Goal: Use online tool/utility: Utilize a website feature to perform a specific function

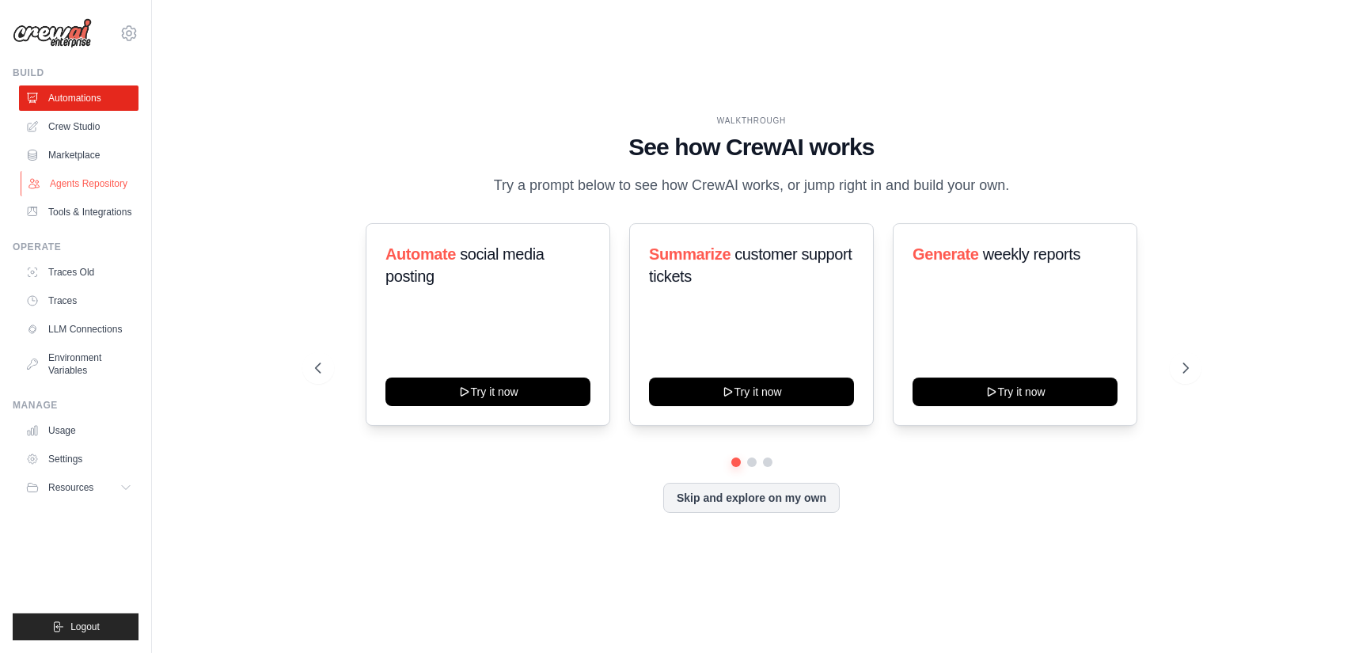
click at [92, 188] on link "Agents Repository" at bounding box center [80, 183] width 119 height 25
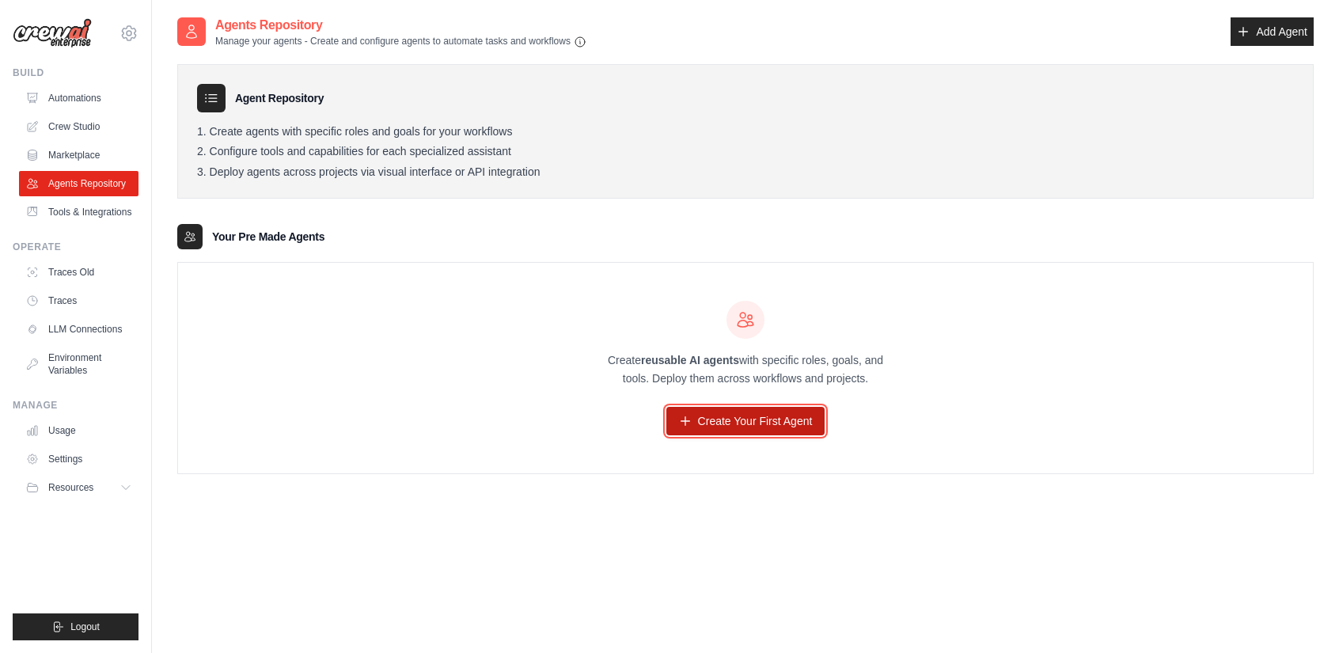
click at [760, 415] on link "Create Your First Agent" at bounding box center [745, 421] width 159 height 28
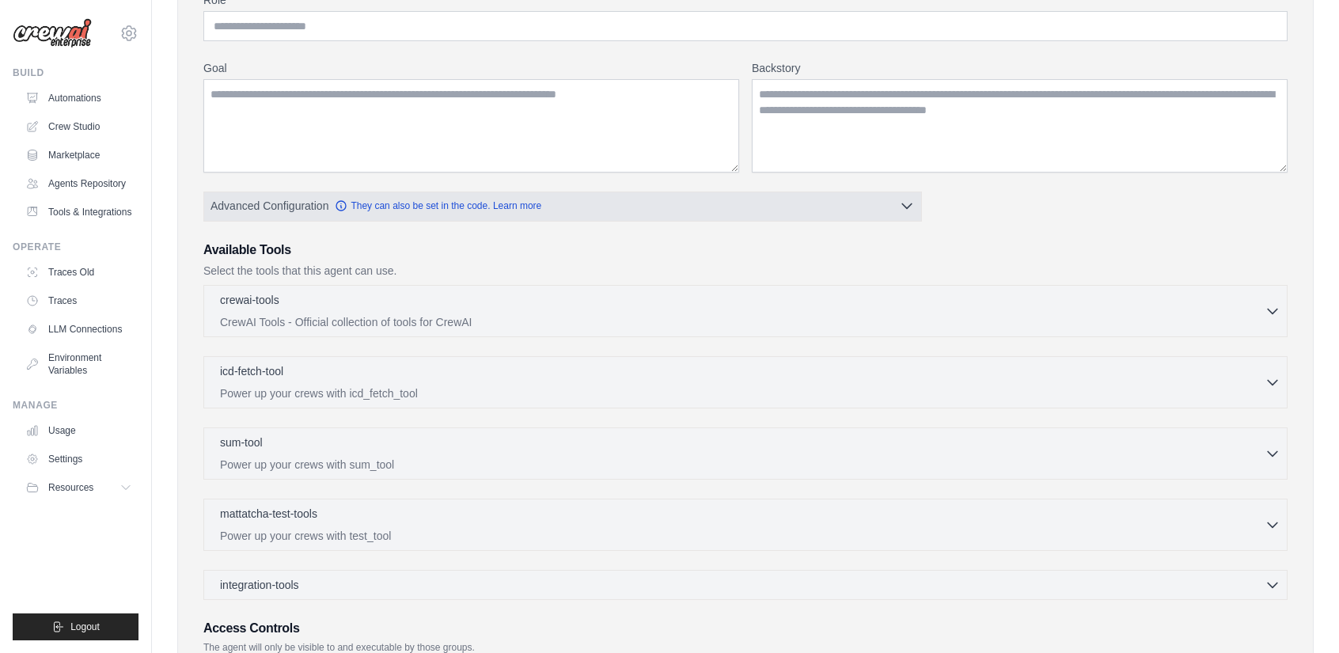
scroll to position [314, 0]
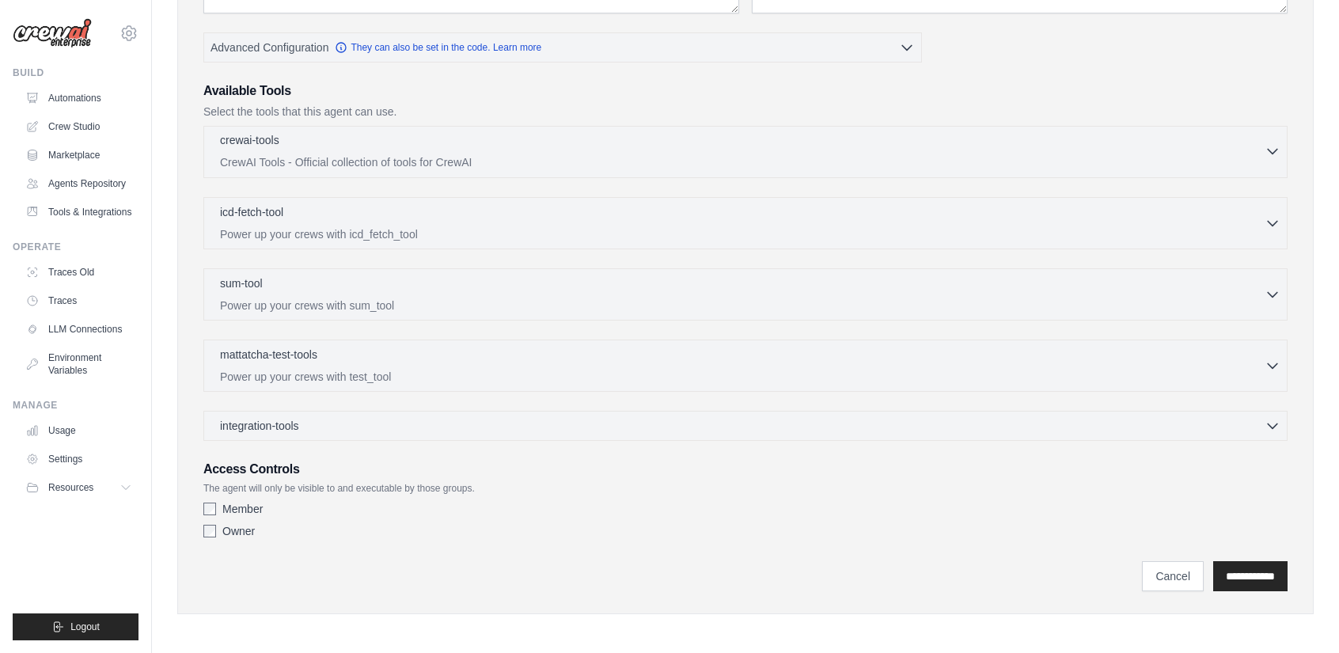
click at [496, 148] on div "crewai-tools 0 selected" at bounding box center [742, 141] width 1044 height 19
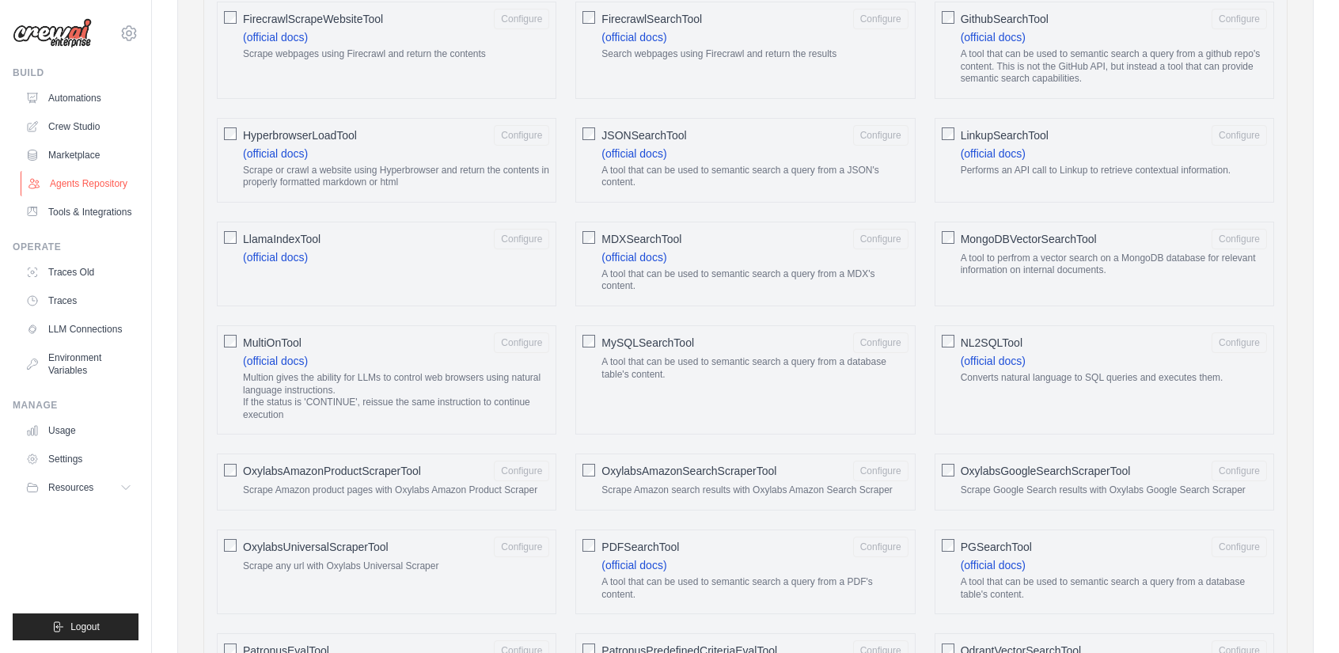
scroll to position [918, 0]
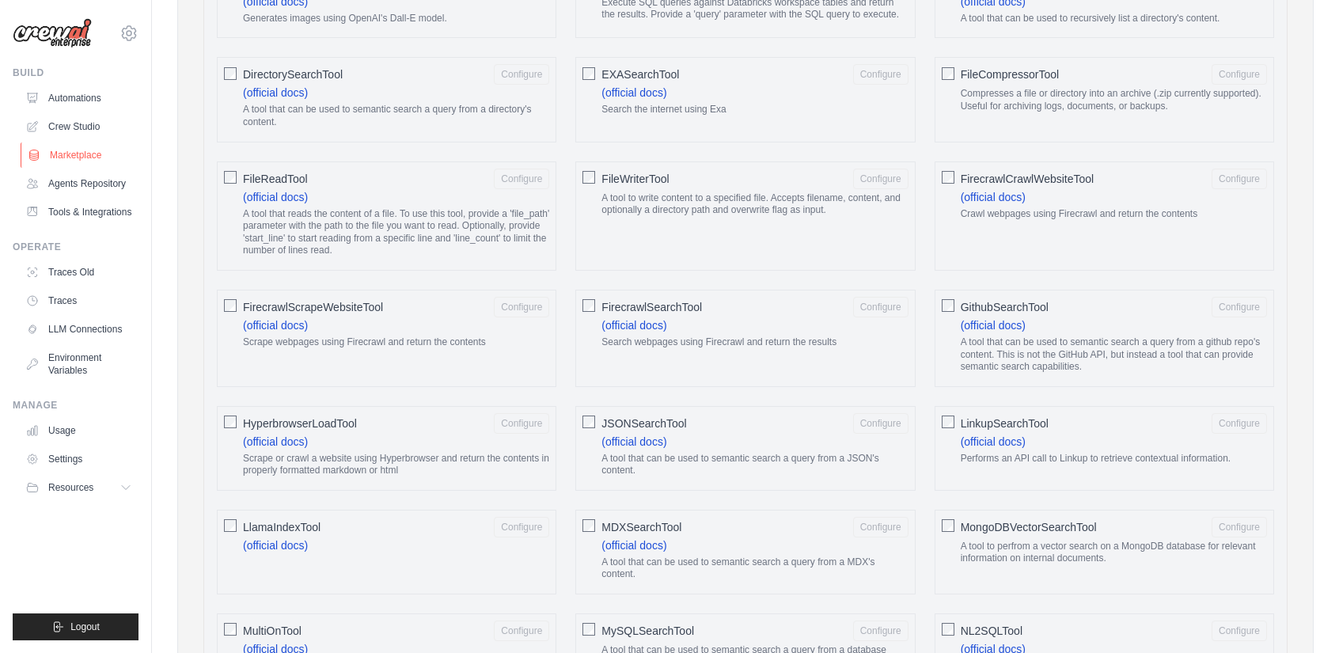
click at [74, 152] on link "Marketplace" at bounding box center [80, 154] width 119 height 25
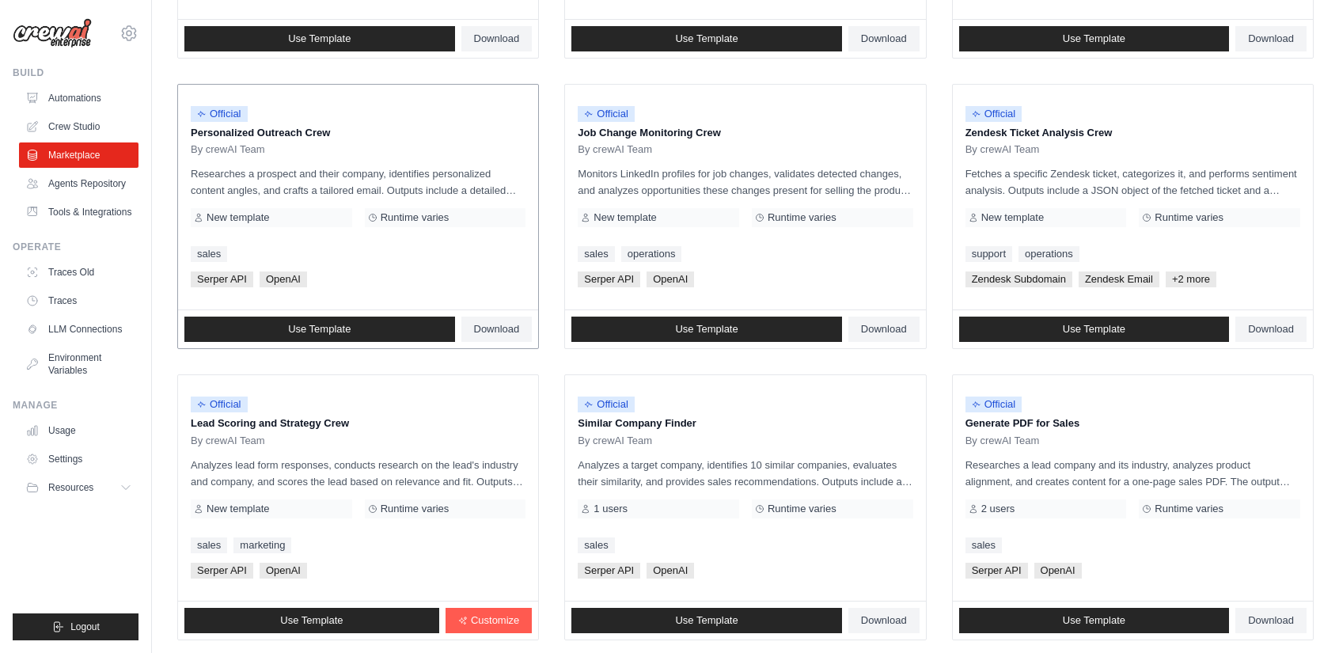
scroll to position [79, 0]
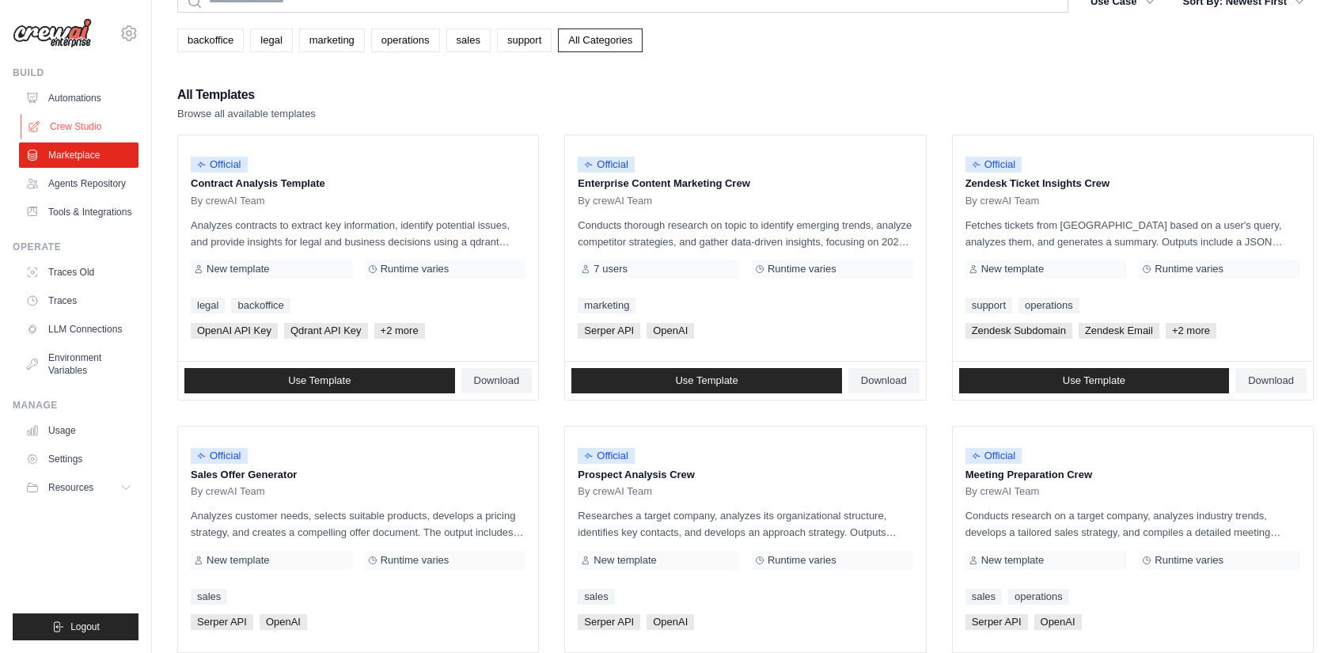
click at [73, 119] on link "Crew Studio" at bounding box center [80, 126] width 119 height 25
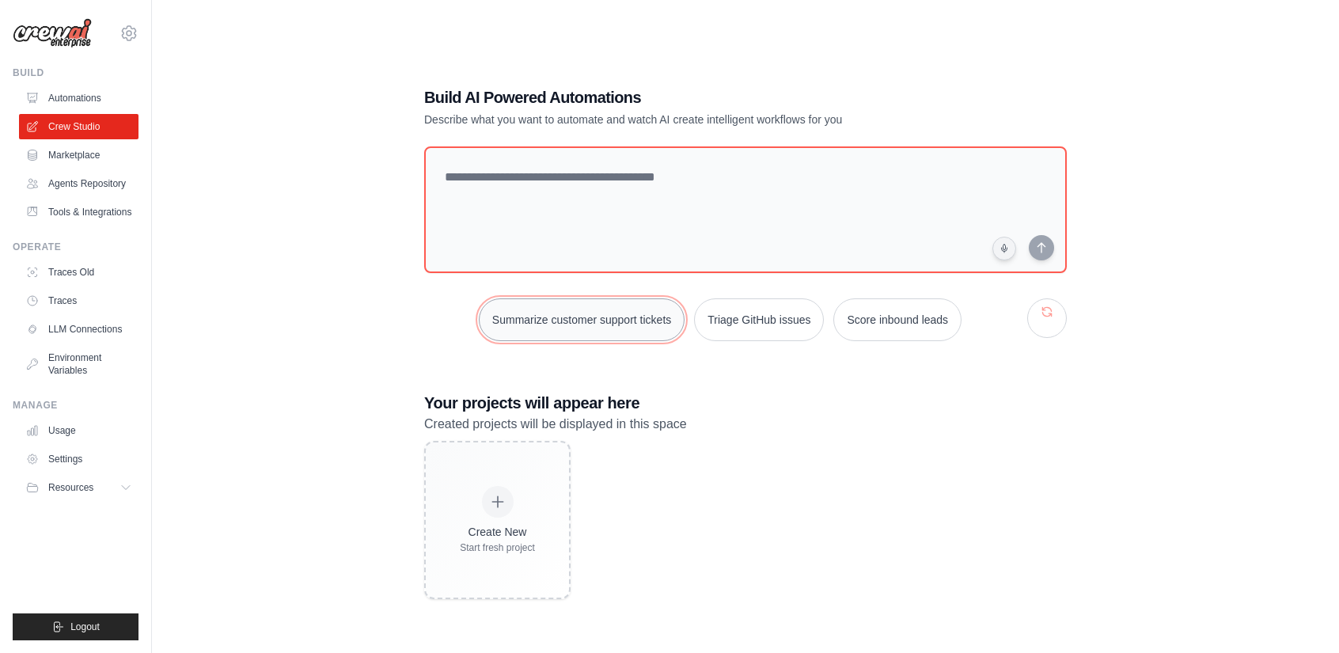
click at [637, 314] on button "Summarize customer support tickets" at bounding box center [582, 319] width 206 height 43
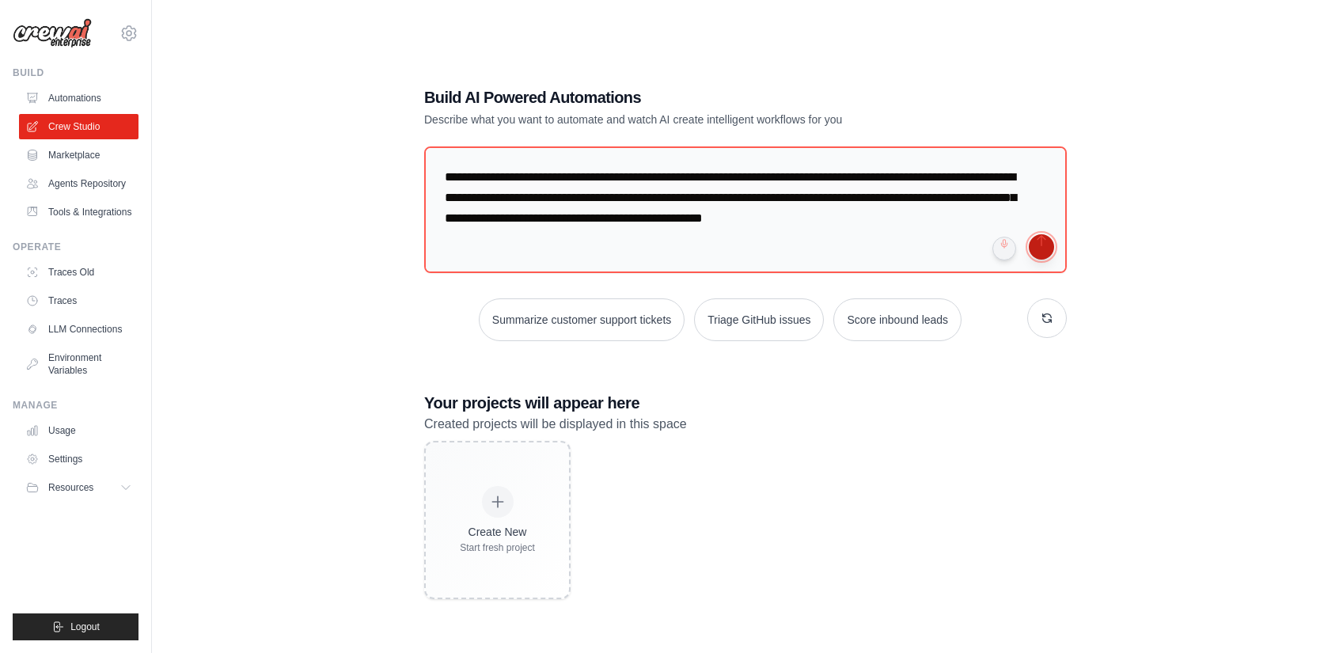
click at [1040, 244] on button "submit" at bounding box center [1041, 246] width 25 height 25
click at [101, 85] on link "Automations" at bounding box center [80, 97] width 119 height 25
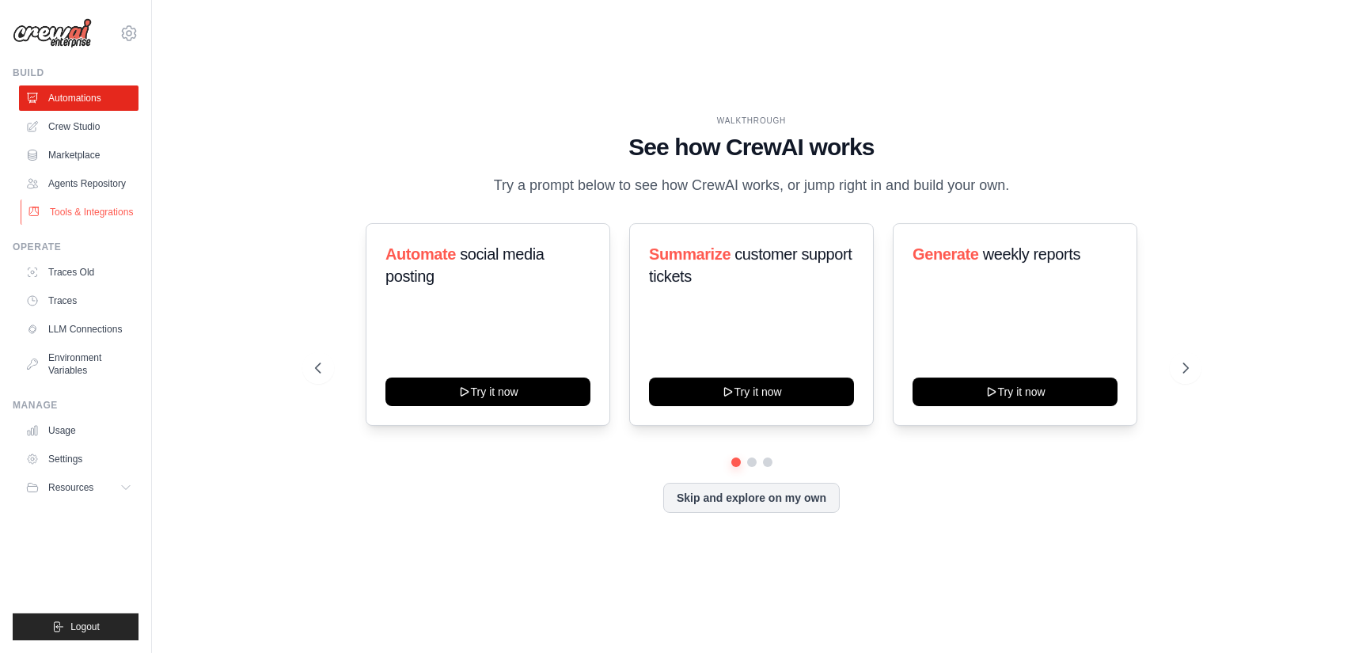
click at [95, 212] on link "Tools & Integrations" at bounding box center [80, 211] width 119 height 25
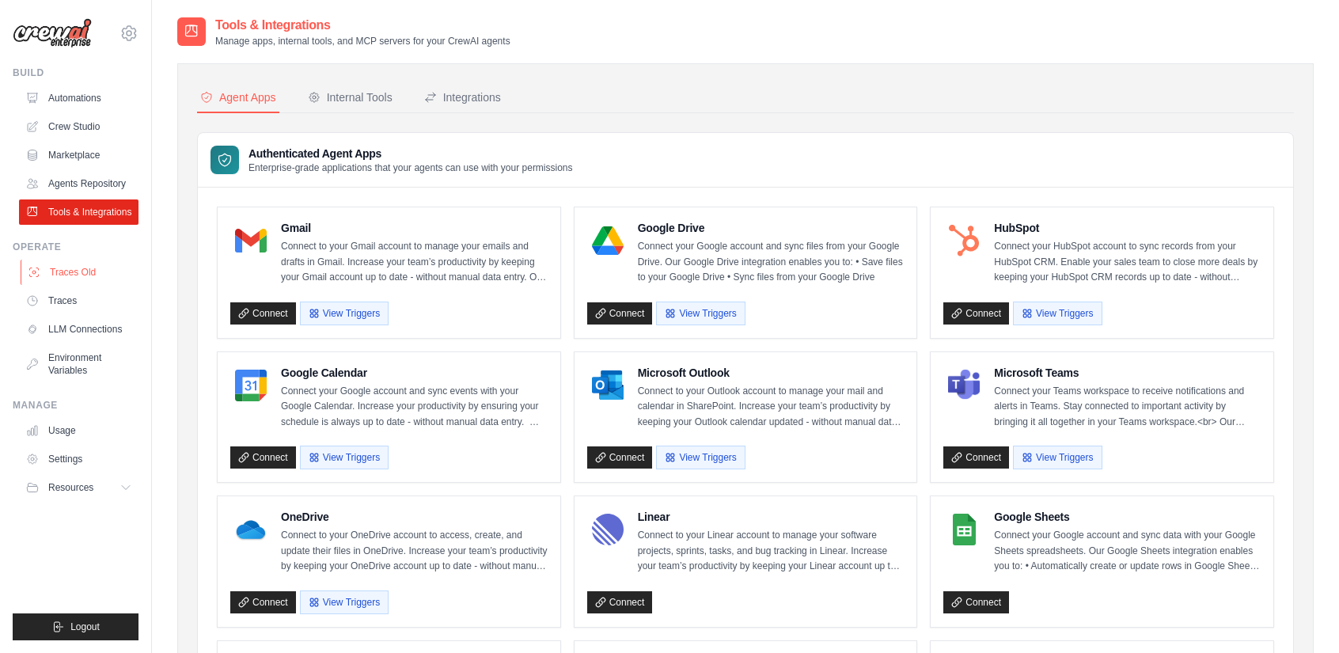
click at [78, 272] on link "Traces Old" at bounding box center [80, 272] width 119 height 25
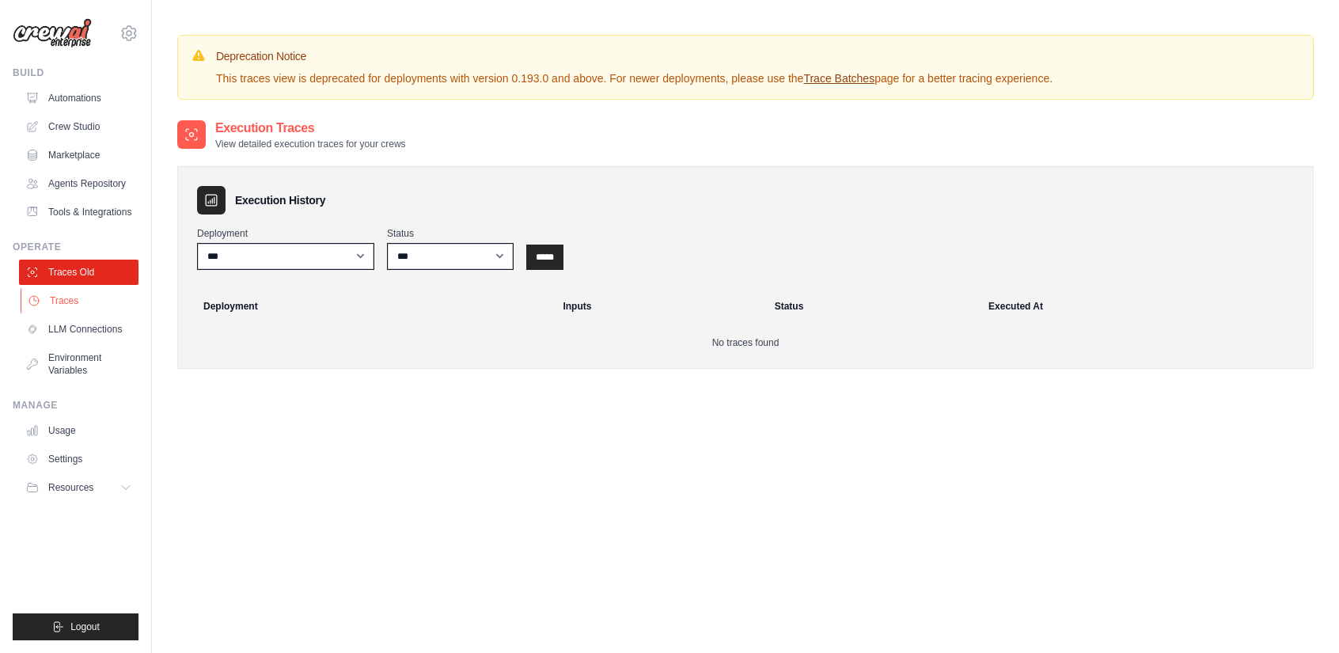
click at [81, 295] on link "Traces" at bounding box center [80, 300] width 119 height 25
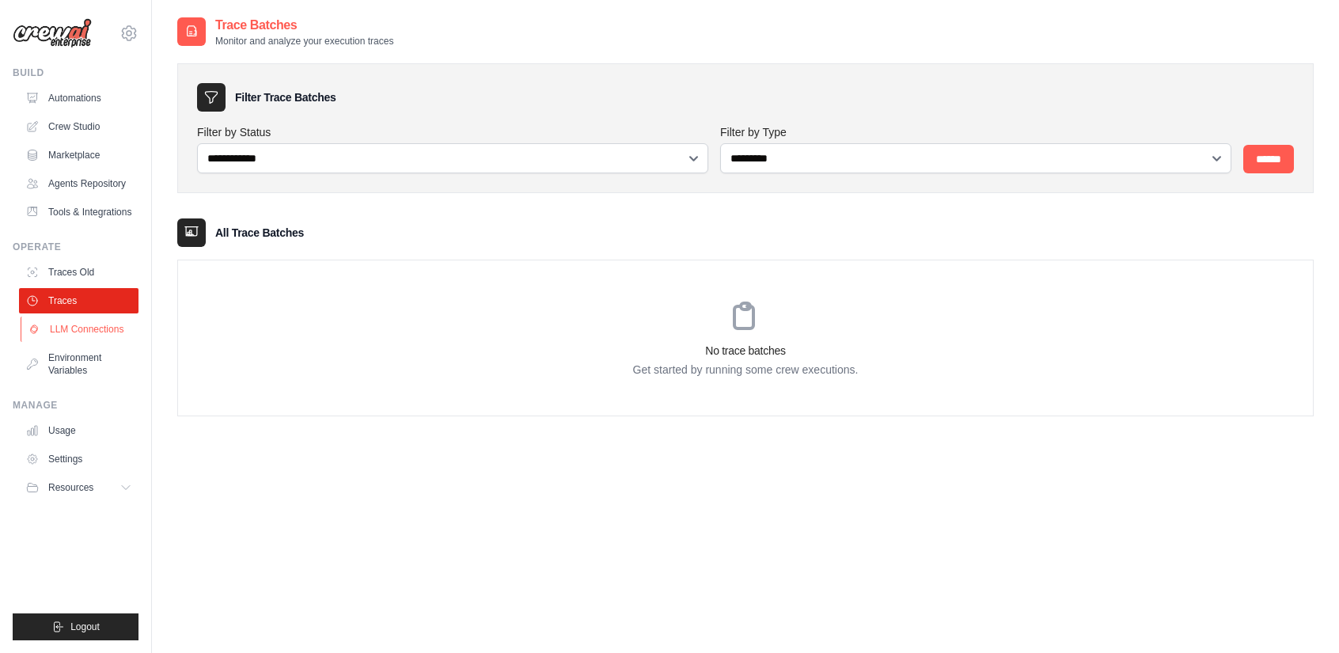
click at [74, 319] on link "LLM Connections" at bounding box center [80, 328] width 119 height 25
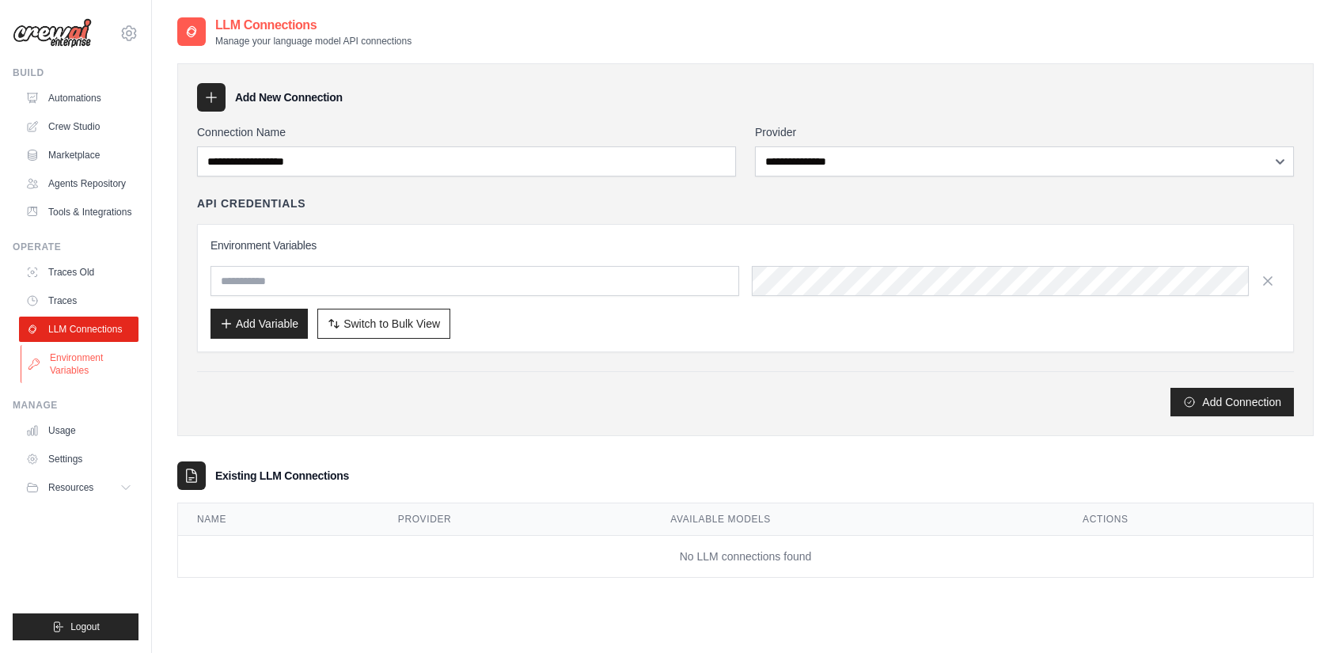
click at [66, 369] on link "Environment Variables" at bounding box center [80, 364] width 119 height 38
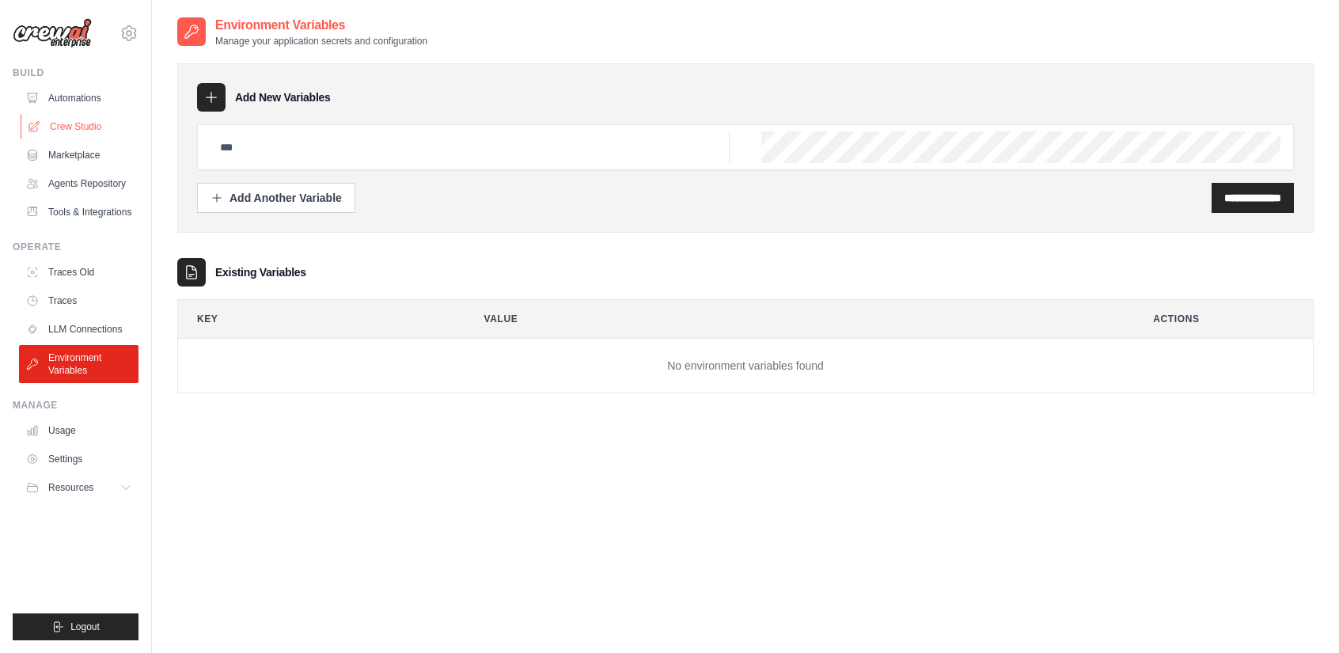
click at [71, 122] on link "Crew Studio" at bounding box center [80, 126] width 119 height 25
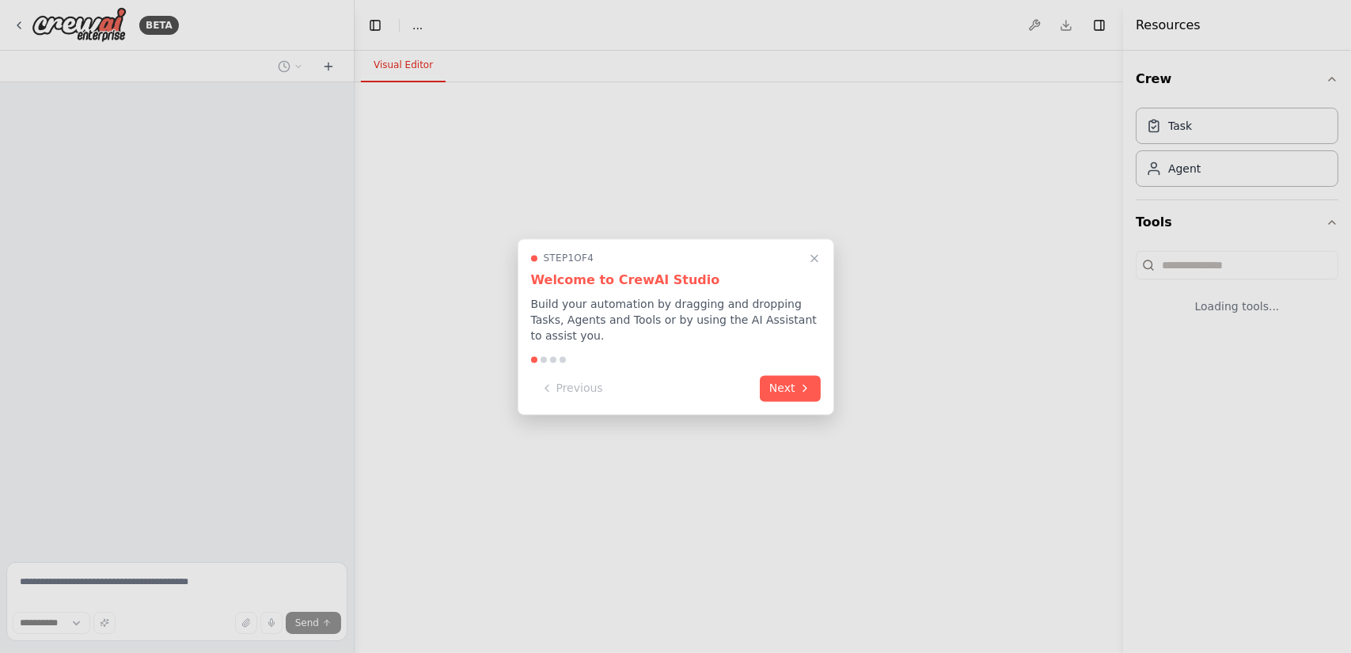
select select "****"
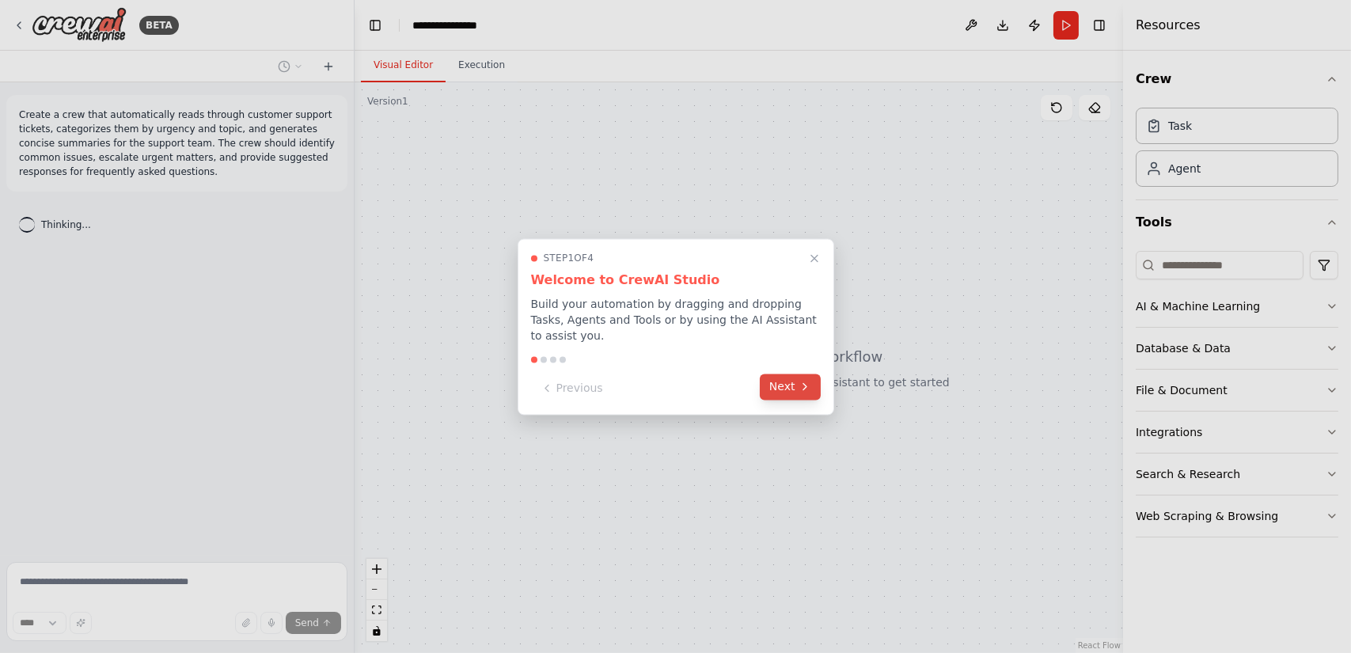
click at [801, 382] on icon at bounding box center [804, 387] width 13 height 13
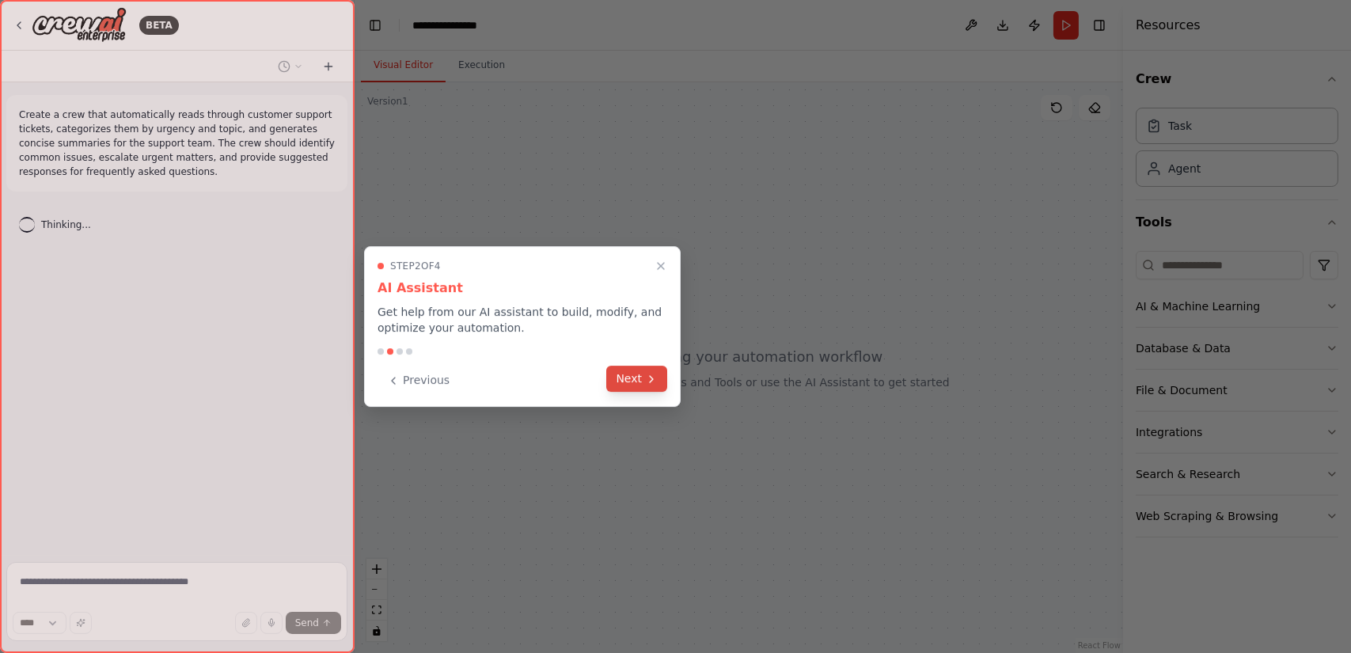
click at [650, 381] on icon at bounding box center [651, 379] width 13 height 13
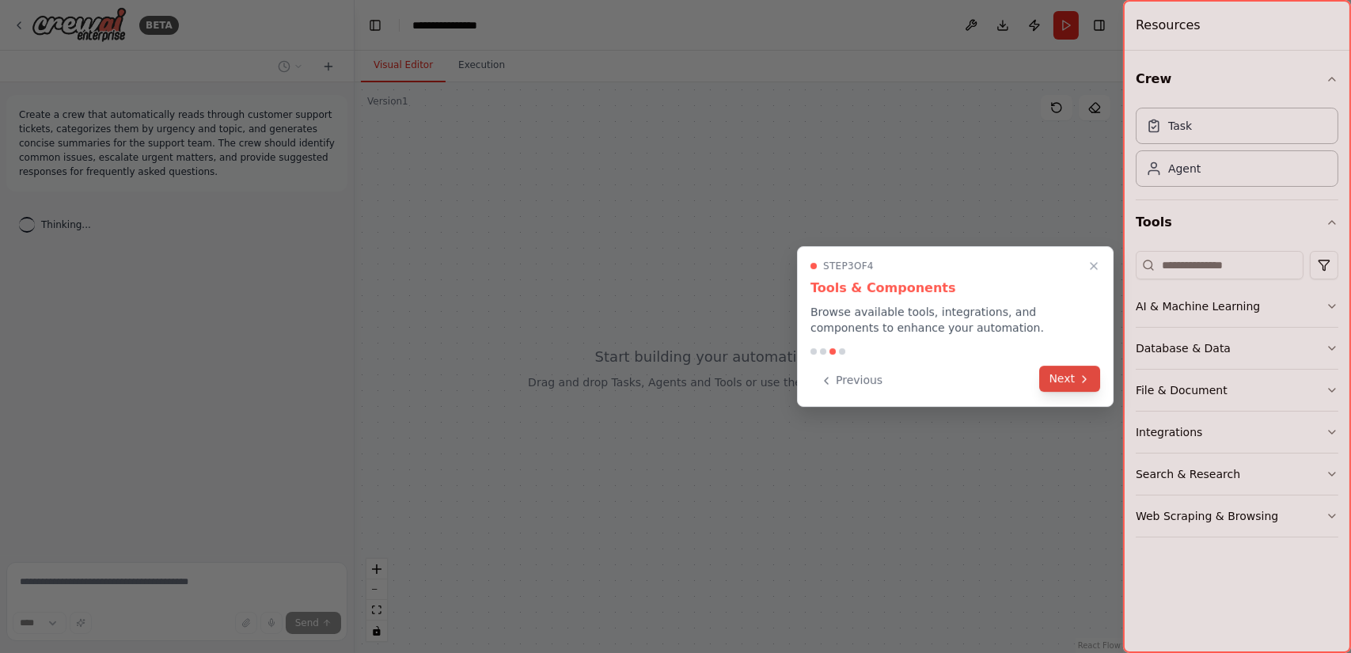
click at [1058, 375] on button "Next" at bounding box center [1069, 379] width 61 height 26
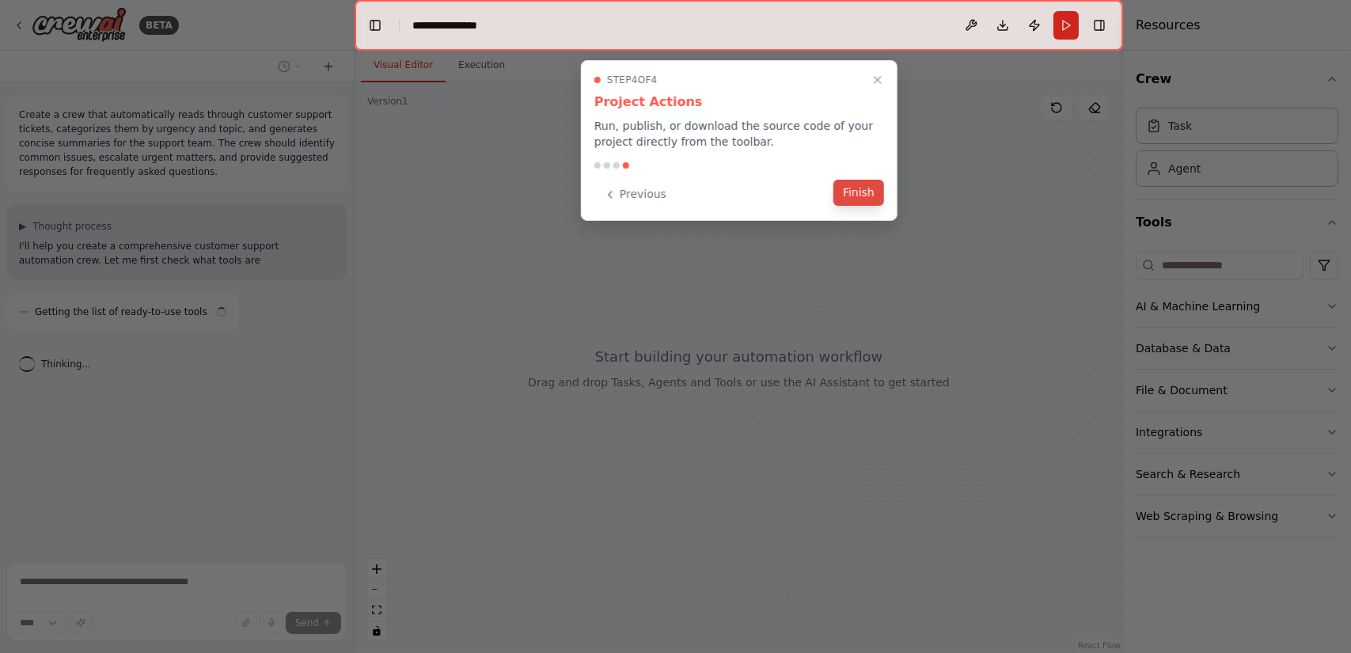
click at [863, 191] on button "Finish" at bounding box center [858, 193] width 51 height 26
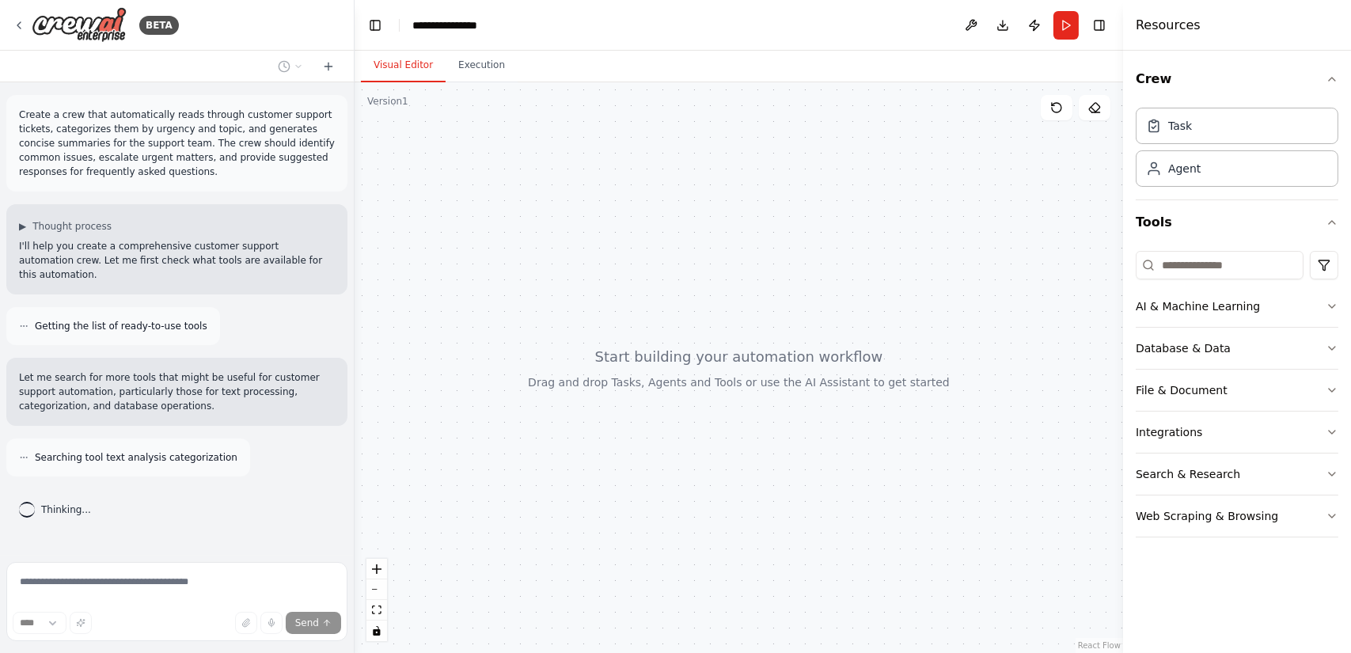
scroll to position [22, 0]
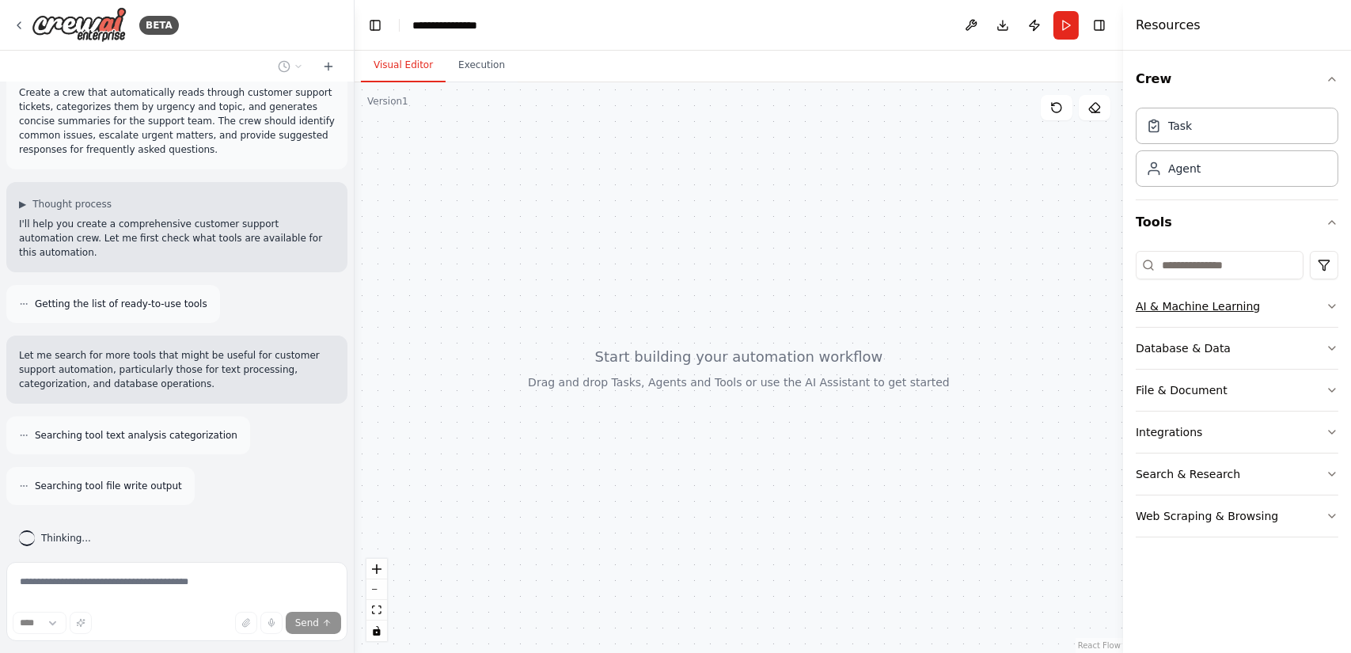
click at [1216, 303] on div "AI & Machine Learning" at bounding box center [1197, 306] width 124 height 16
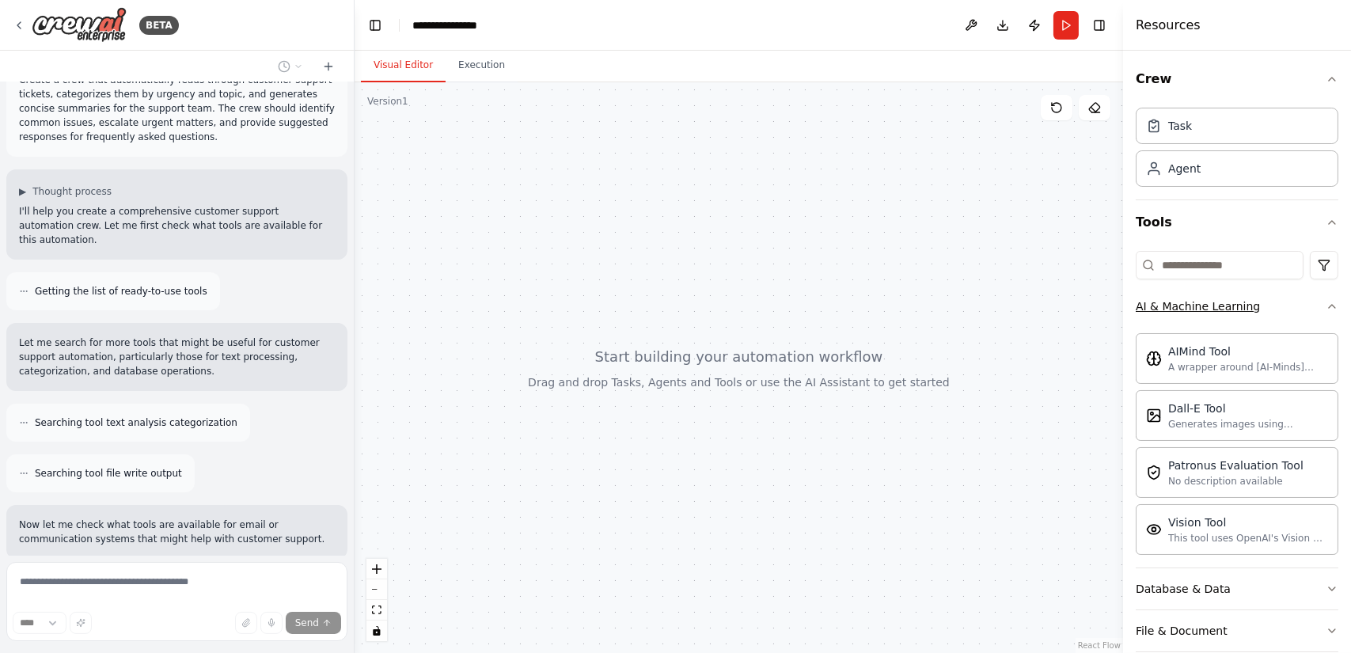
scroll to position [139, 0]
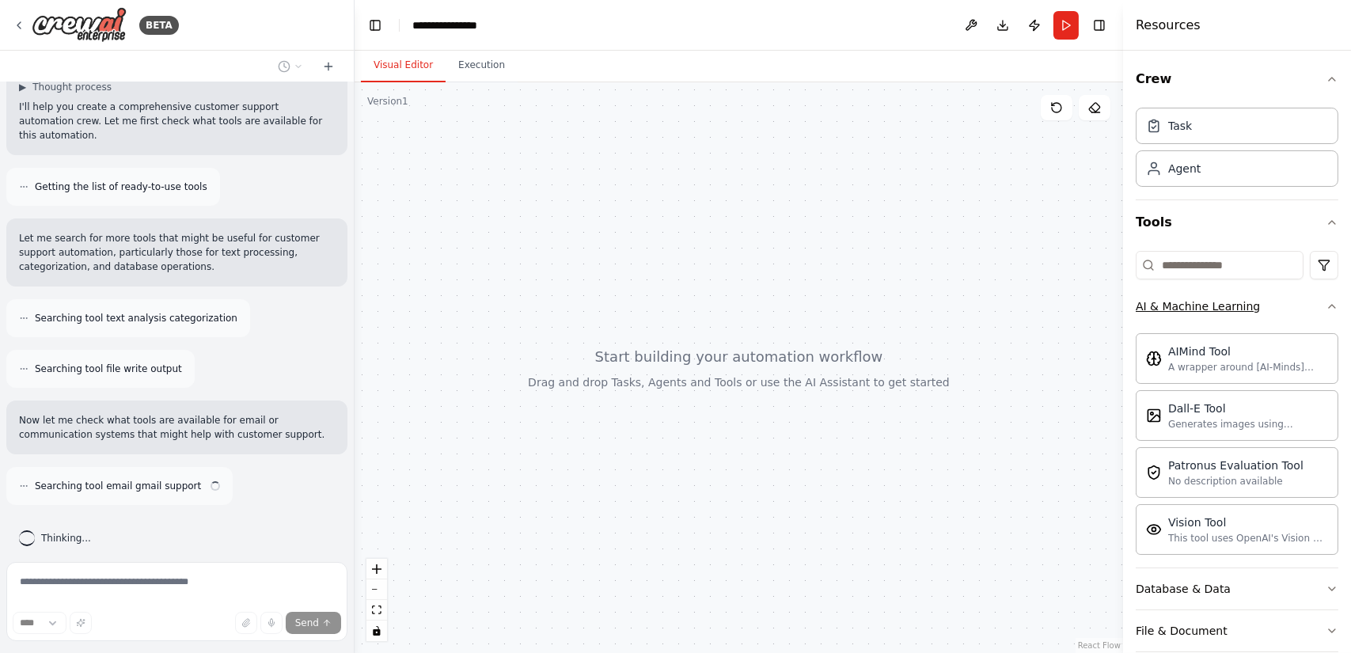
click at [1216, 303] on div "AI & Machine Learning" at bounding box center [1197, 306] width 124 height 16
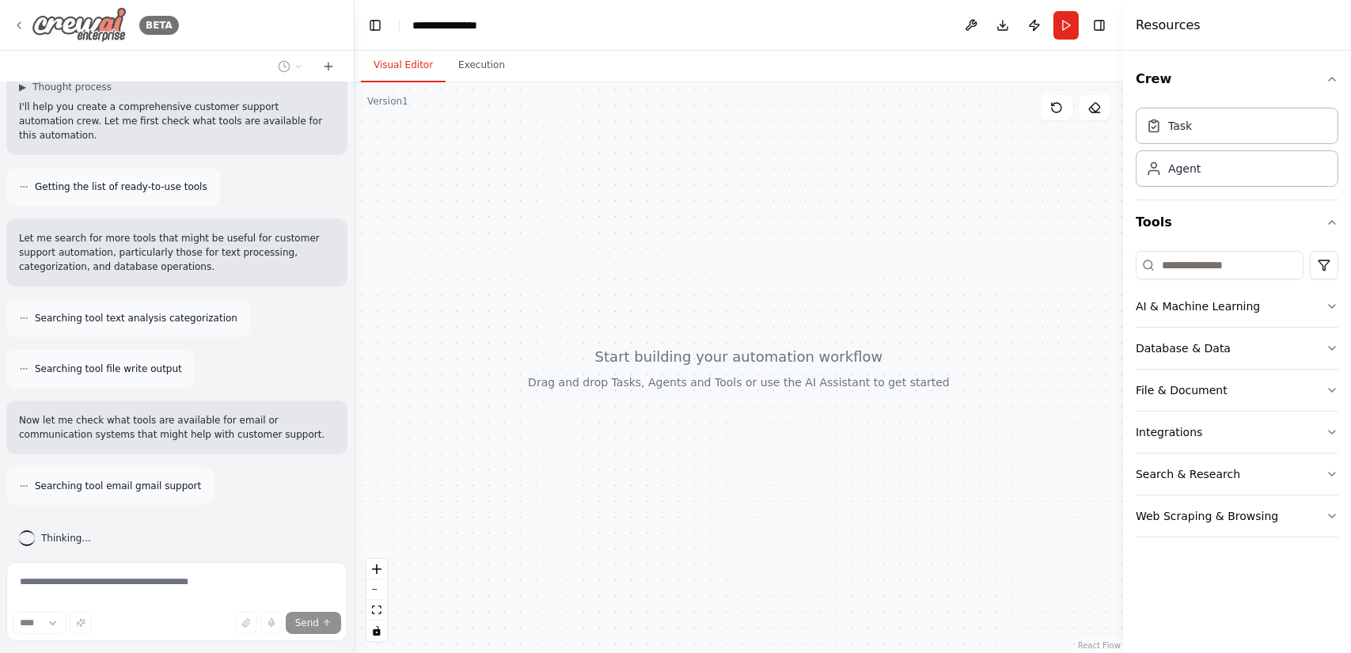
click at [85, 31] on img at bounding box center [79, 25] width 95 height 36
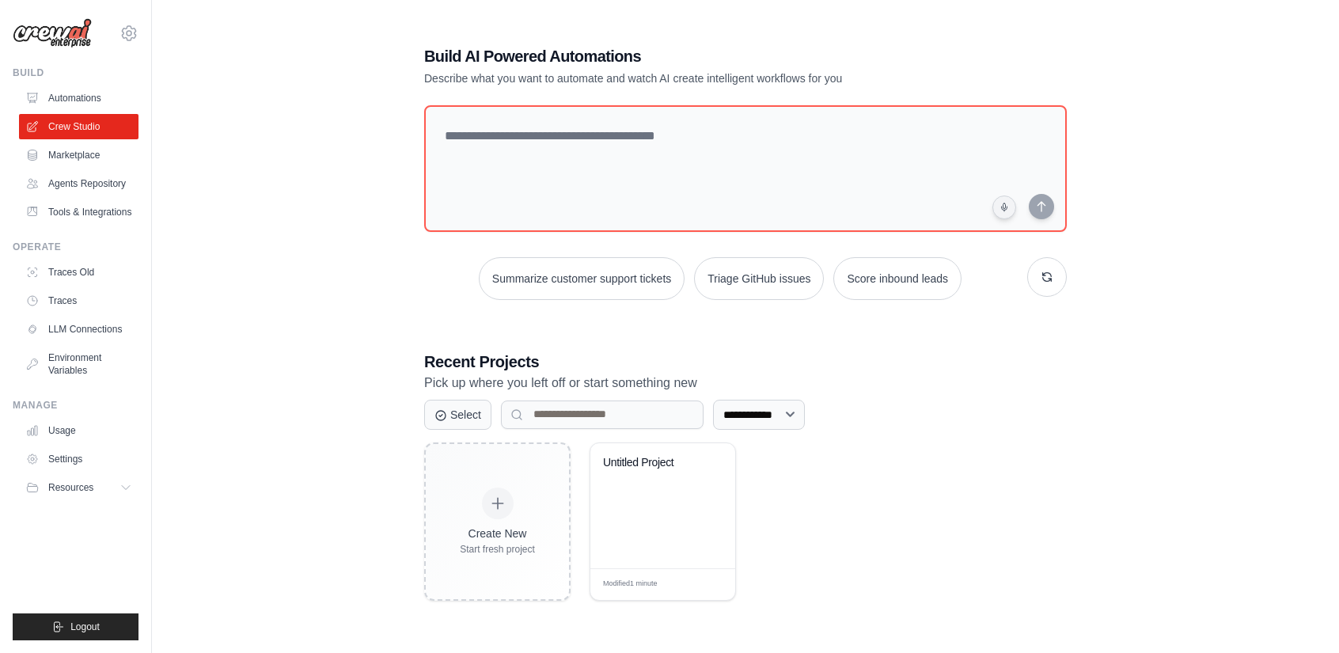
scroll to position [32, 0]
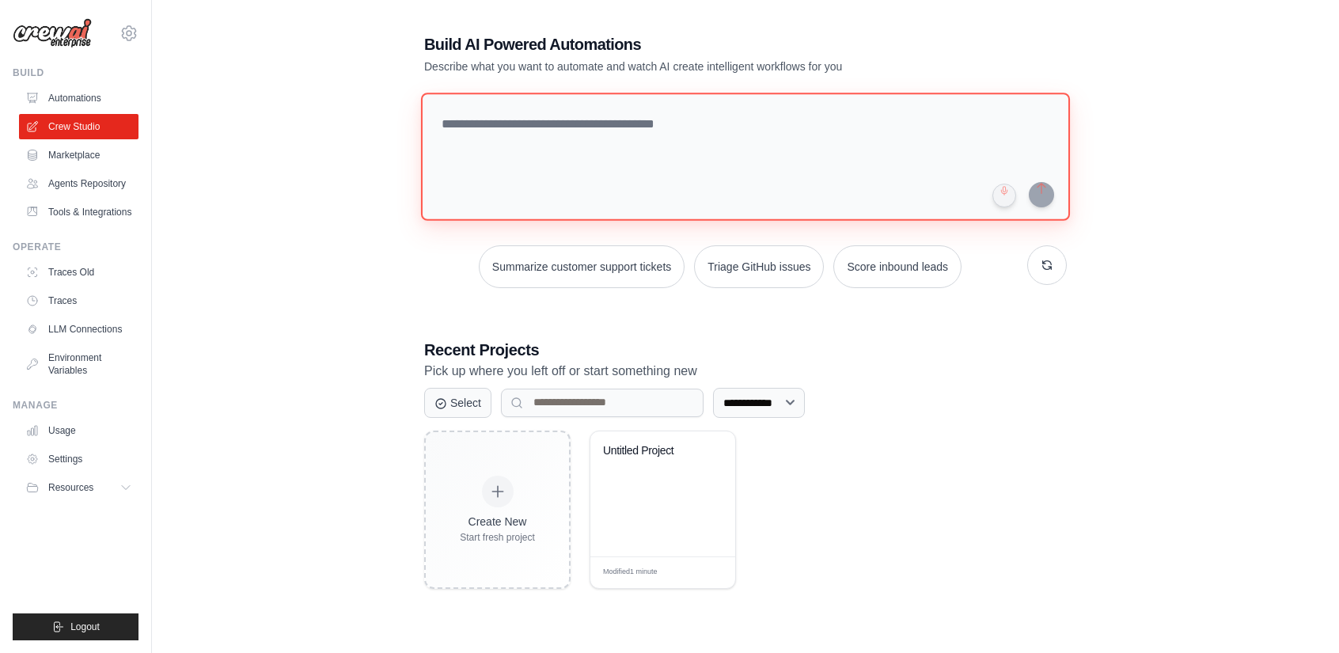
click at [521, 203] on textarea at bounding box center [745, 157] width 649 height 128
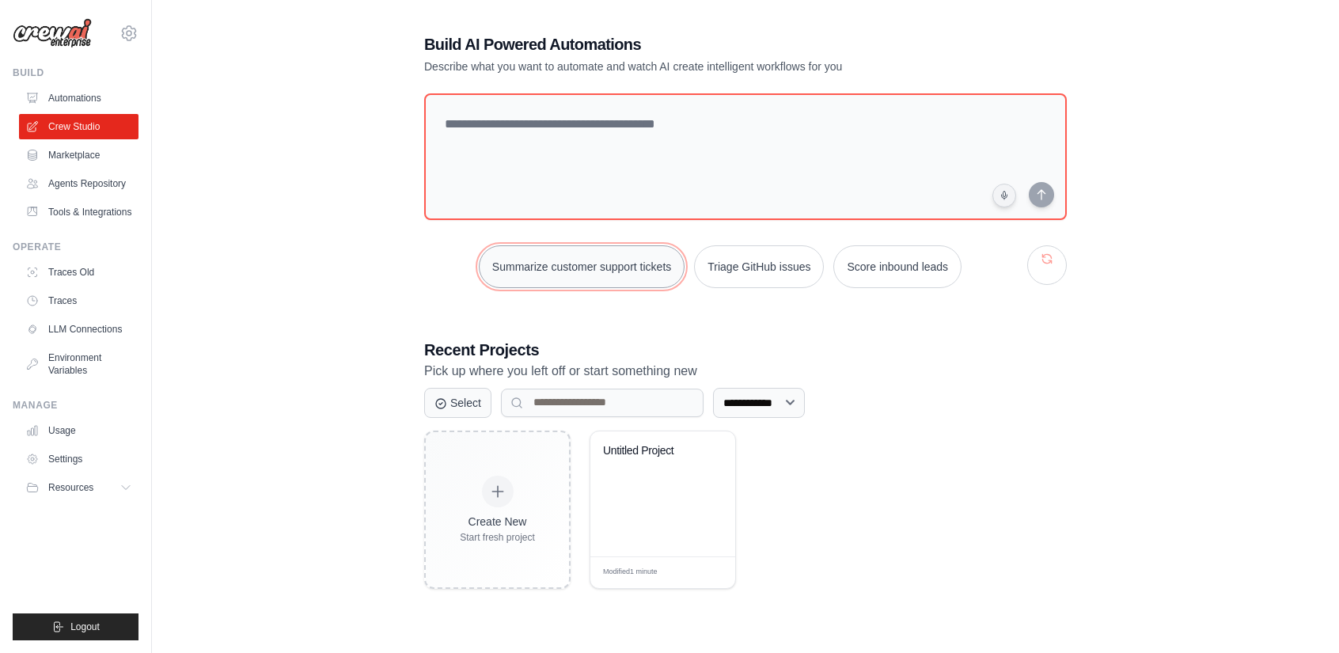
click at [620, 255] on button "Summarize customer support tickets" at bounding box center [582, 266] width 206 height 43
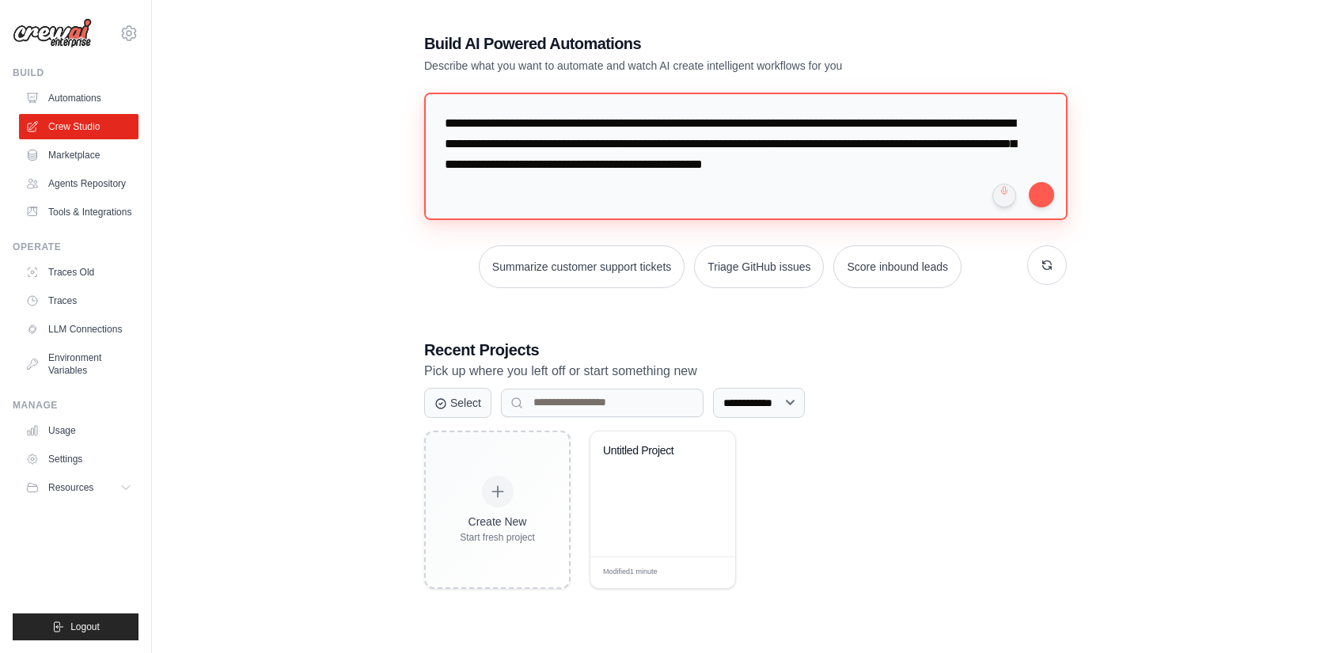
scroll to position [0, 0]
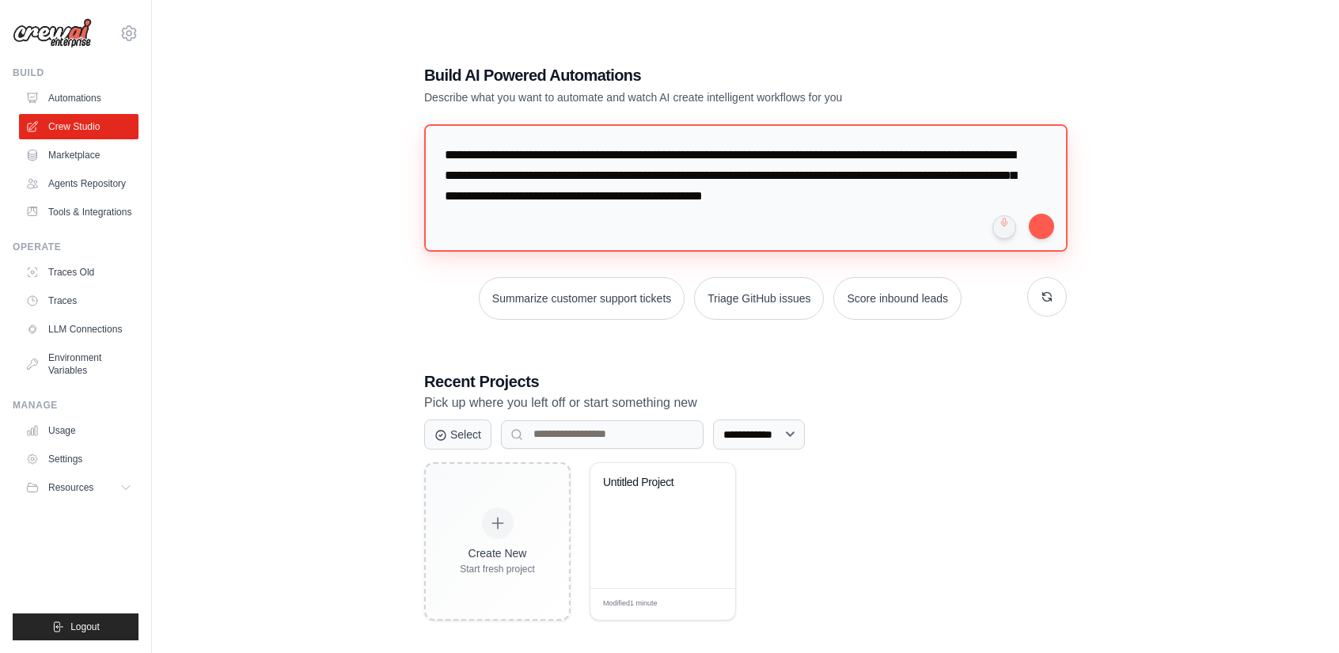
drag, startPoint x: 575, startPoint y: 190, endPoint x: 232, endPoint y: -69, distance: 429.9
click at [232, 0] on html "alex@realizingprogress.com Settings Build Automations Resources" at bounding box center [669, 342] width 1339 height 684
type textarea "**********"
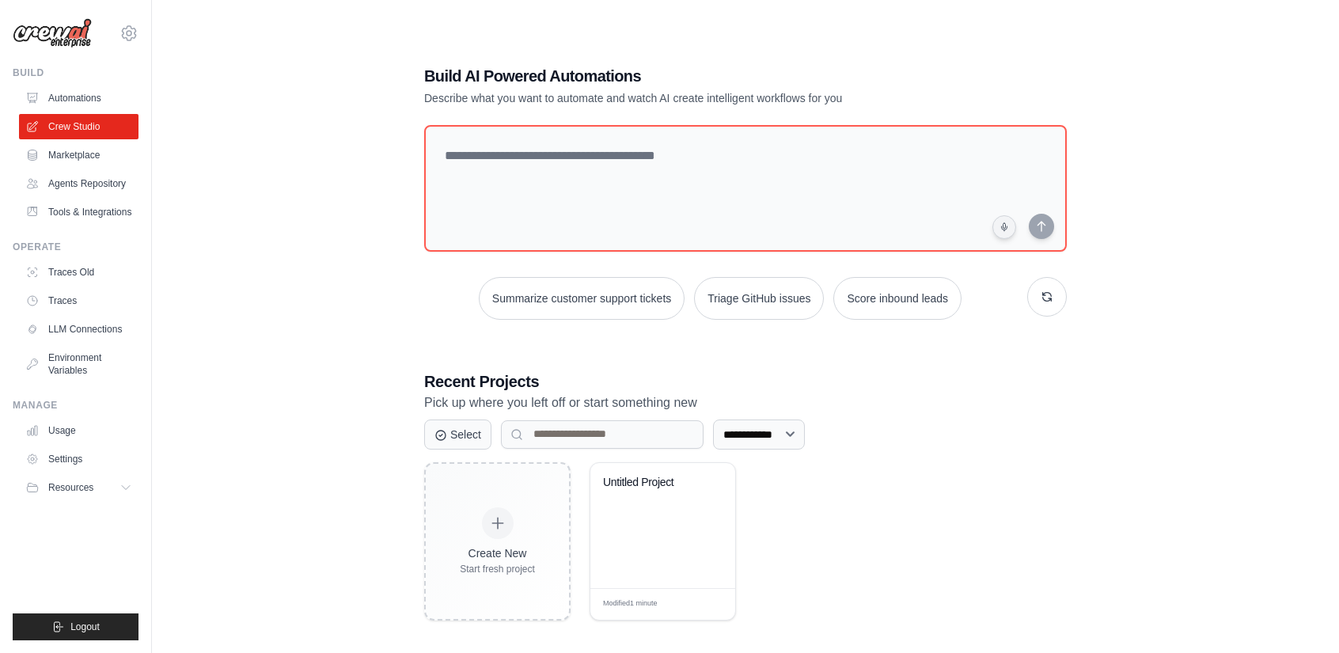
click at [339, 124] on div "**********" at bounding box center [745, 342] width 1136 height 653
click at [106, 97] on link "Automations" at bounding box center [80, 97] width 119 height 25
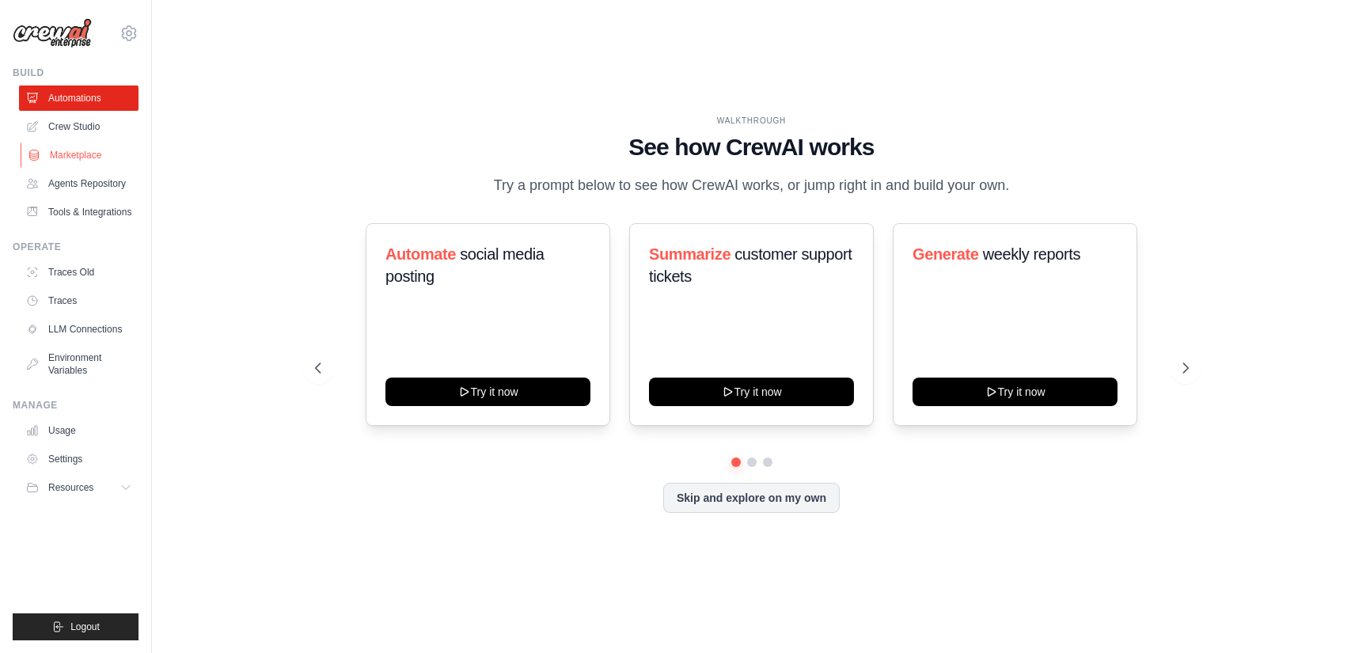
click at [61, 153] on link "Marketplace" at bounding box center [80, 154] width 119 height 25
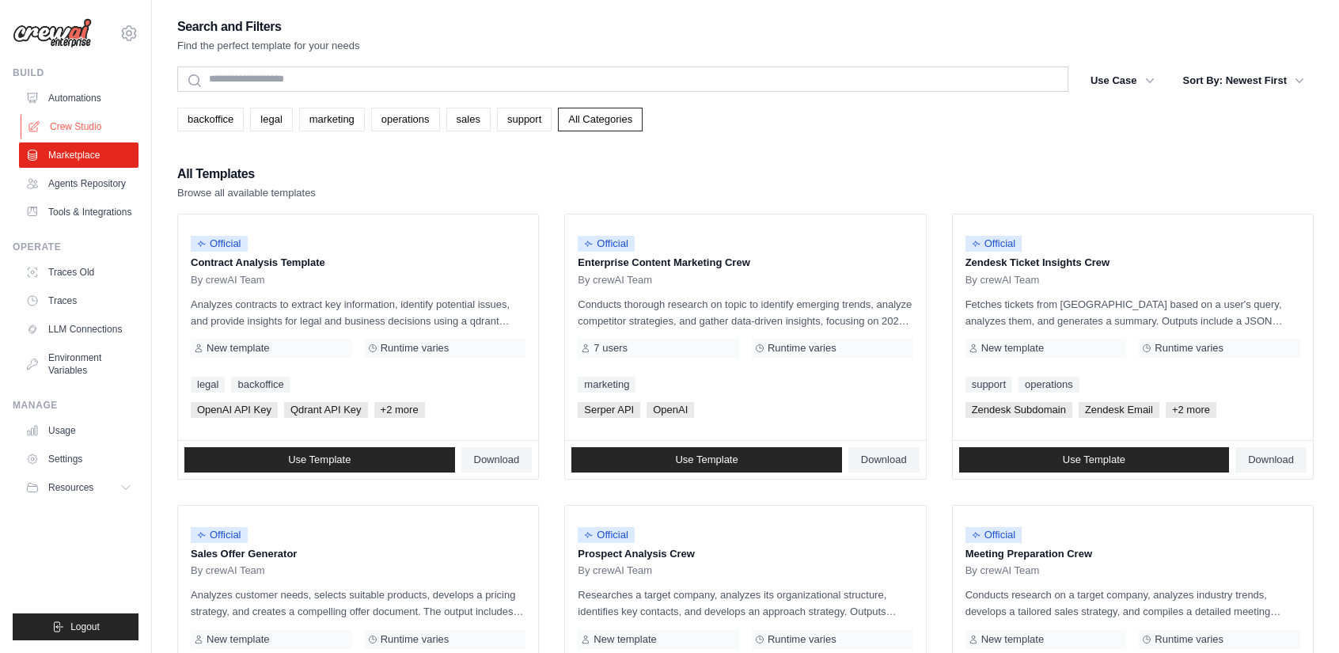
click at [68, 131] on link "Crew Studio" at bounding box center [80, 126] width 119 height 25
